Goal: Task Accomplishment & Management: Manage account settings

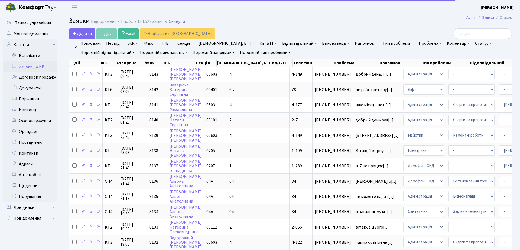
select select "25"
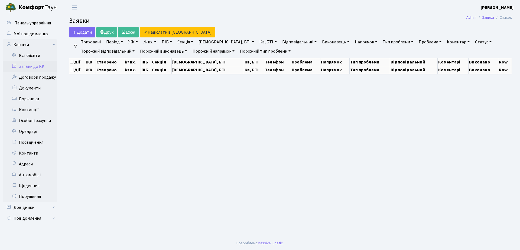
select select "25"
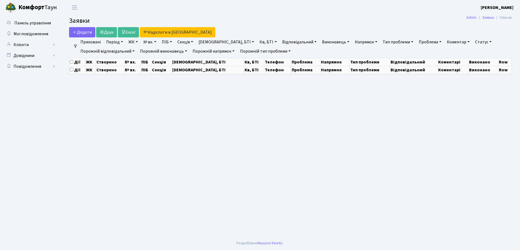
select select "25"
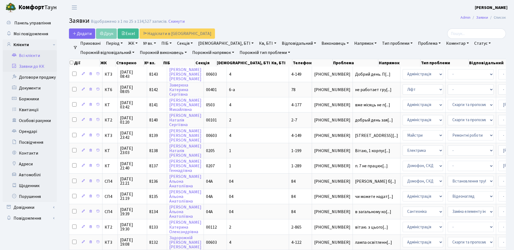
click at [22, 52] on link "Всі клієнти" at bounding box center [30, 55] width 54 height 11
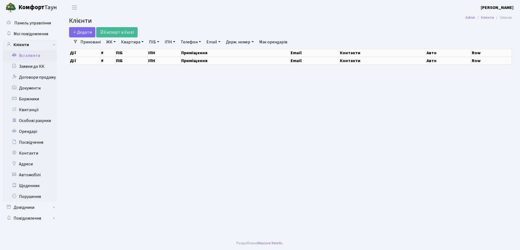
select select "25"
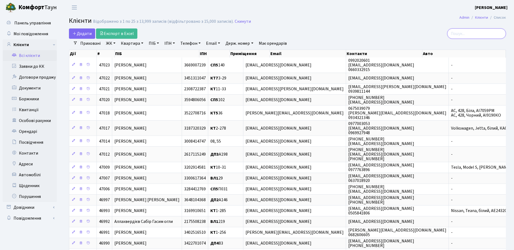
click at [473, 35] on input "search" at bounding box center [477, 33] width 59 height 10
type input "4-440"
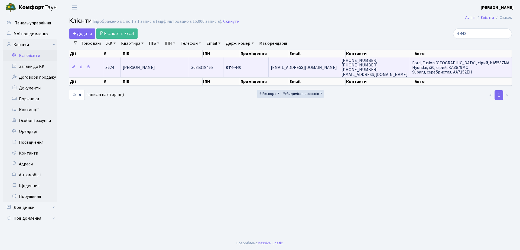
click at [189, 72] on td "Кривопляс Дар'я Євгенівна" at bounding box center [154, 66] width 68 height 19
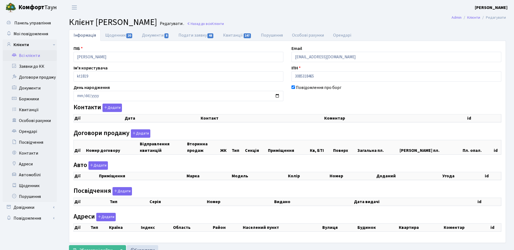
checkbox input "true"
select select "25"
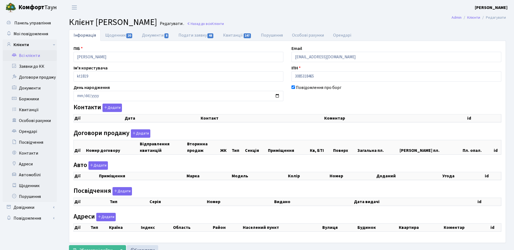
select select "25"
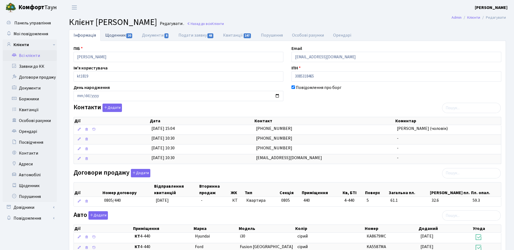
click at [116, 39] on link "Щоденник 20" at bounding box center [119, 34] width 37 height 11
select select "25"
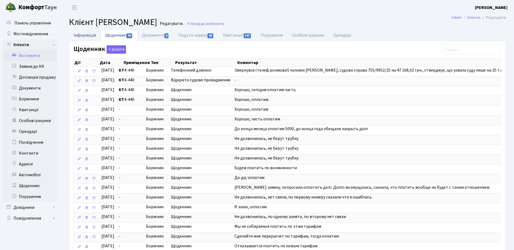
click at [81, 36] on link "Інформація" at bounding box center [85, 34] width 32 height 11
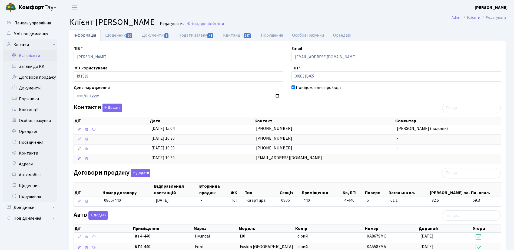
click at [252, 217] on div "Авто Додати Дії Приміщення Марка Модель Колір Номер Доданий Угода Дії" at bounding box center [288, 238] width 436 height 55
click at [31, 100] on link "Боржники" at bounding box center [30, 98] width 54 height 11
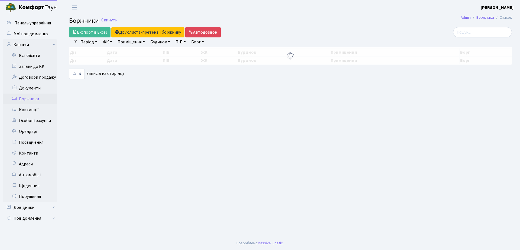
select select "25"
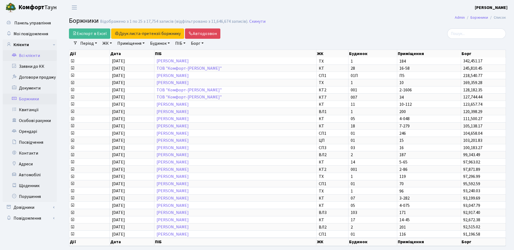
click at [40, 58] on link "Всі клієнти" at bounding box center [30, 55] width 54 height 11
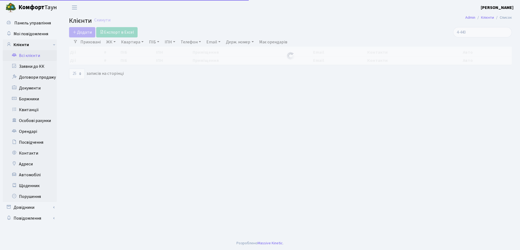
select select "25"
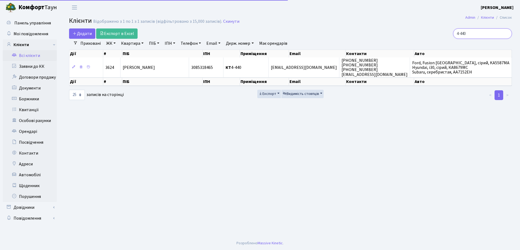
drag, startPoint x: 483, startPoint y: 34, endPoint x: 359, endPoint y: 34, distance: 123.9
click at [359, 34] on div "Додати Експорт в Excel 4-440" at bounding box center [290, 33] width 451 height 10
type input "тихонович"
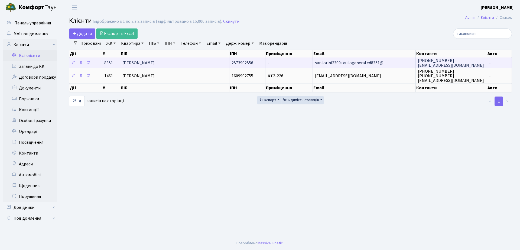
click at [155, 65] on span "Тихонович Юрій Станіславович" at bounding box center [138, 63] width 32 height 6
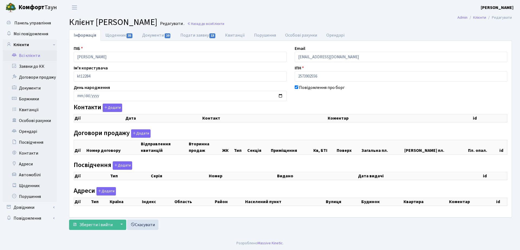
checkbox input "true"
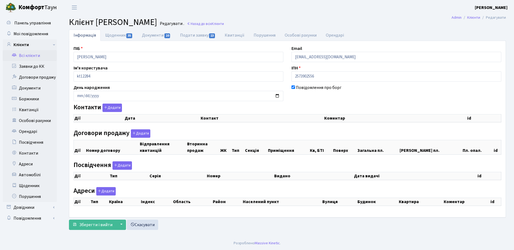
select select "25"
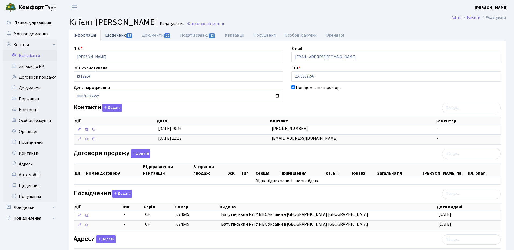
click at [120, 37] on link "Щоденник 35" at bounding box center [119, 34] width 37 height 11
select select "25"
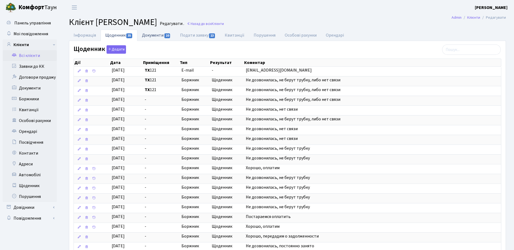
click at [163, 36] on link "Документи 10" at bounding box center [156, 34] width 38 height 11
select select "25"
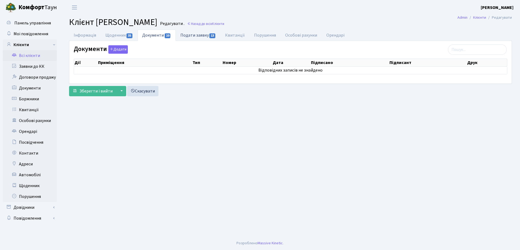
click at [192, 32] on link "Подати заявку 13" at bounding box center [198, 34] width 45 height 11
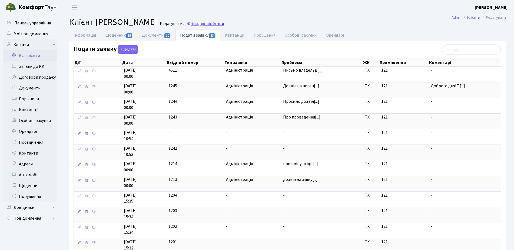
click at [224, 24] on span "Клієнти" at bounding box center [218, 23] width 12 height 5
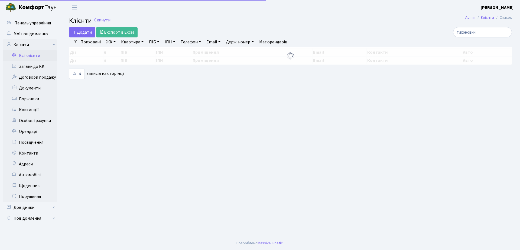
select select "25"
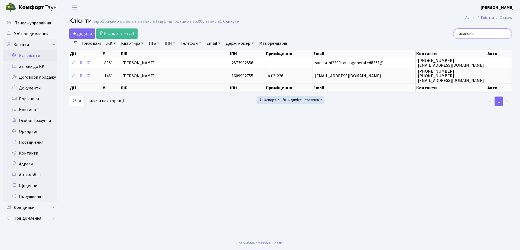
click at [502, 36] on input "тихонович" at bounding box center [482, 33] width 59 height 10
click at [505, 33] on input "тихонович" at bounding box center [482, 33] width 59 height 10
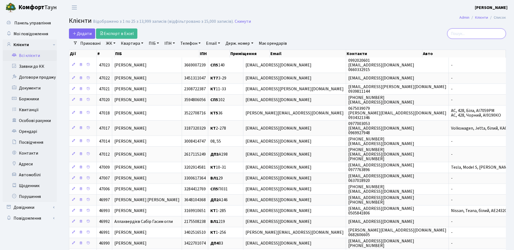
click at [471, 35] on input "search" at bounding box center [477, 33] width 59 height 10
type input "тихонович"
